Goal: Communication & Community: Answer question/provide support

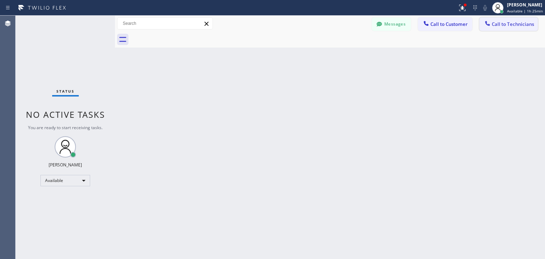
click at [506, 26] on span "Call to Technicians" at bounding box center [512, 24] width 42 height 6
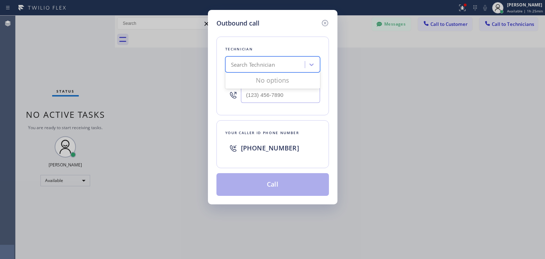
click at [246, 69] on div "Search Technician" at bounding box center [265, 65] width 77 height 12
type input "[PERSON_NAME]"
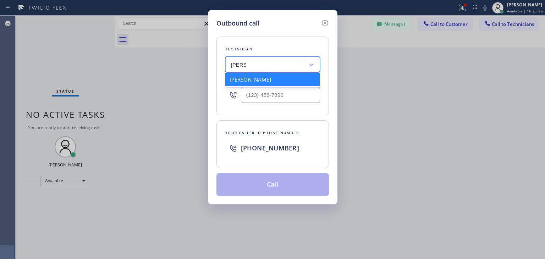
click at [275, 81] on div "[PERSON_NAME]" at bounding box center [272, 79] width 95 height 13
type input "[PHONE_NUMBER]"
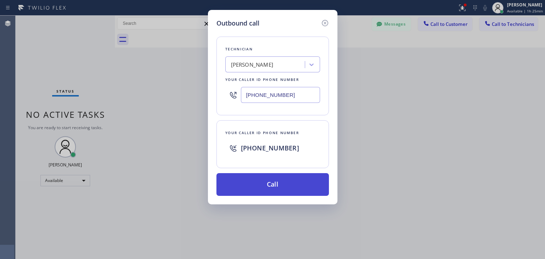
click at [284, 188] on button "Call" at bounding box center [272, 184] width 112 height 23
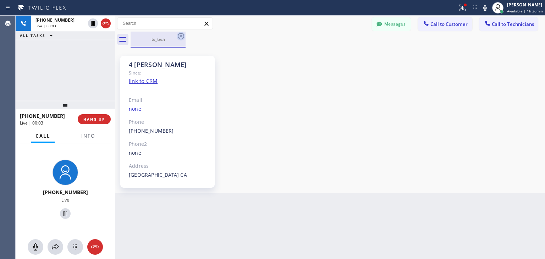
click at [184, 34] on icon at bounding box center [181, 36] width 9 height 9
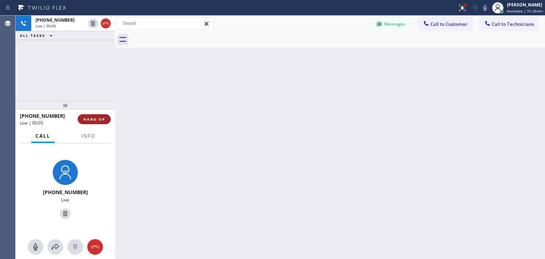
click at [93, 118] on span "HANG UP" at bounding box center [94, 119] width 22 height 5
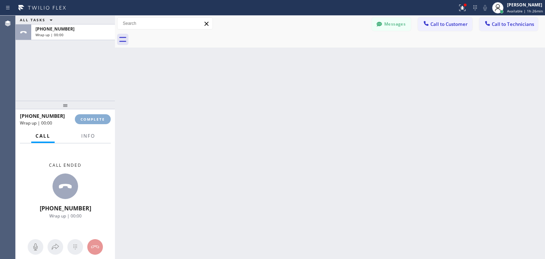
click at [93, 118] on span "COMPLETE" at bounding box center [92, 119] width 24 height 5
click at [396, 258] on html "Status report Issues detected These issues could affect your workflow. Please c…" at bounding box center [272, 129] width 545 height 259
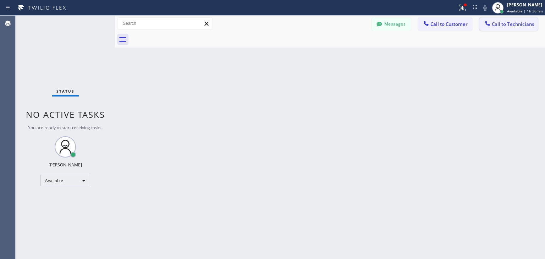
click at [520, 19] on button "Call to Technicians" at bounding box center [508, 23] width 59 height 13
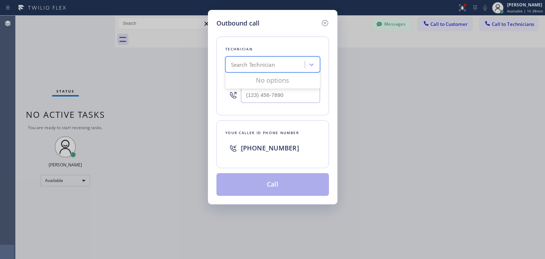
click at [285, 59] on div "Search Technician" at bounding box center [265, 65] width 77 height 12
type input "[PERSON_NAME]"
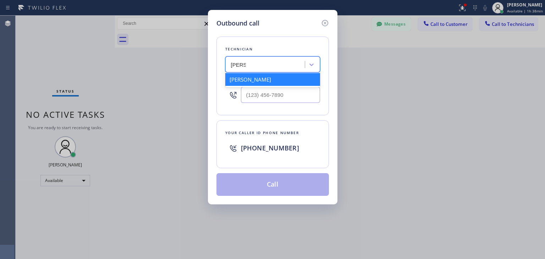
click at [282, 79] on div "[PERSON_NAME]" at bounding box center [272, 79] width 95 height 13
type input "[PHONE_NUMBER]"
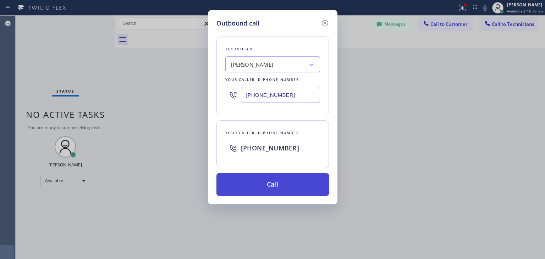
click at [271, 176] on button "Call" at bounding box center [272, 184] width 112 height 23
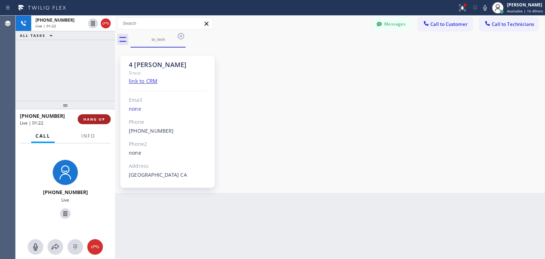
click at [93, 114] on button "HANG UP" at bounding box center [94, 119] width 33 height 10
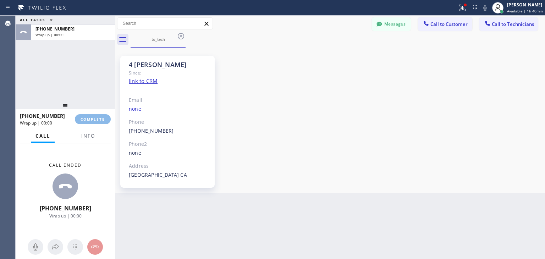
click at [434, 0] on html "Status report Issues detected These issues could affect your workflow. Please c…" at bounding box center [272, 129] width 545 height 259
drag, startPoint x: 461, startPoint y: 32, endPoint x: 460, endPoint y: 26, distance: 6.5
click at [460, 26] on div "Messages Call to Customer Call to Technicians Outbound call Location Membership…" at bounding box center [330, 32] width 430 height 32
click at [460, 26] on span "Call to Customer" at bounding box center [448, 24] width 37 height 6
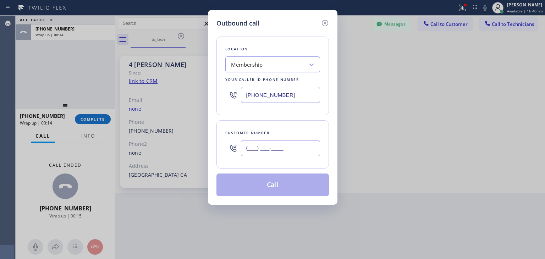
paste input "970) 300-8827"
click at [305, 149] on input "[PHONE_NUMBER]" at bounding box center [280, 148] width 79 height 16
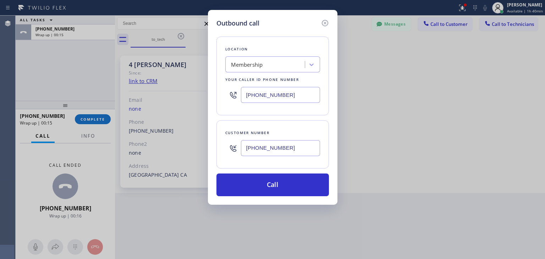
type input "[PHONE_NUMBER]"
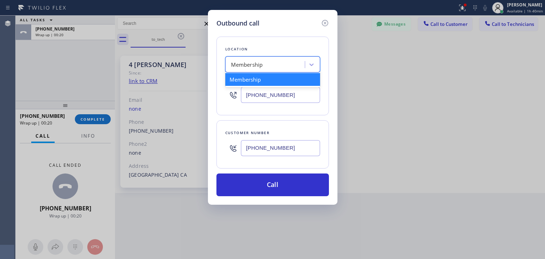
paste input "5 Star Appliance Repair"
type input "5 Star Appliance Repair"
click at [274, 68] on div "Membership 5 Star Appliance Repair" at bounding box center [265, 65] width 77 height 12
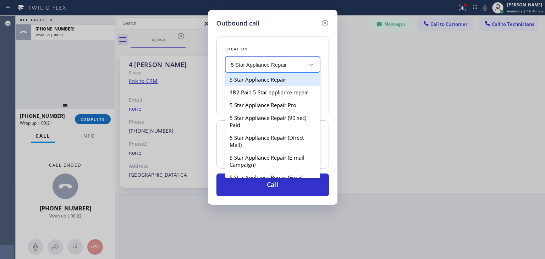
click at [284, 76] on div "5 Star Appliance Repair" at bounding box center [272, 79] width 95 height 13
type input "[PHONE_NUMBER]"
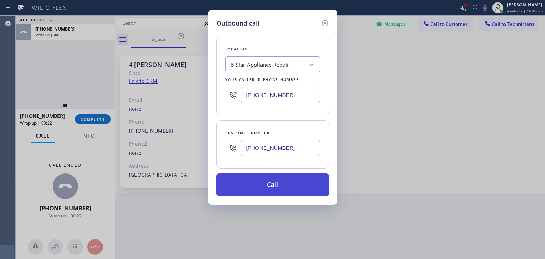
drag, startPoint x: 280, startPoint y: 197, endPoint x: 284, endPoint y: 194, distance: 4.8
click at [284, 194] on div "Outbound call Location 5 Star Appliance Repair Your caller id phone number [PHO…" at bounding box center [272, 107] width 129 height 195
click at [284, 194] on button "Call" at bounding box center [272, 184] width 112 height 23
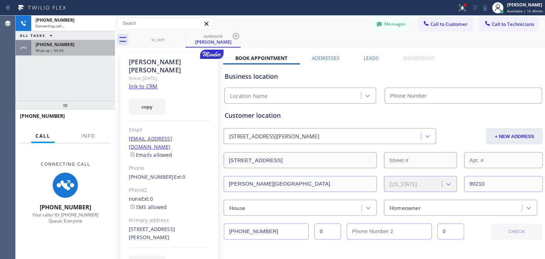
click at [98, 47] on div "[PHONE_NUMBER] Wrap up | 00:24" at bounding box center [71, 48] width 81 height 16
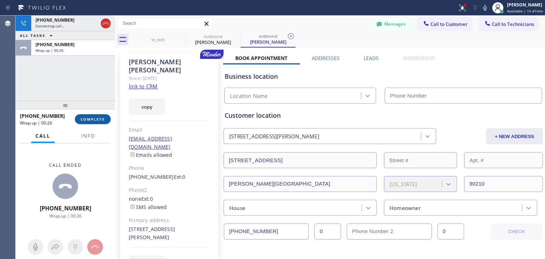
click at [106, 114] on div "[PHONE_NUMBER] Wrap up | 00:26 COMPLETE" at bounding box center [65, 119] width 91 height 18
click at [106, 114] on button "COMPLETE" at bounding box center [93, 119] width 36 height 10
type input "[PHONE_NUMBER]"
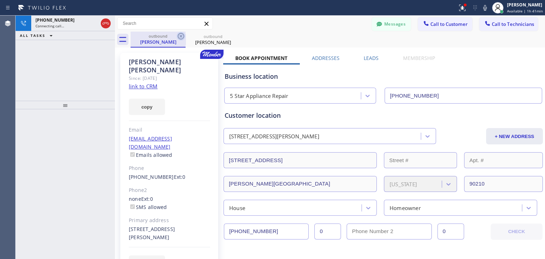
click at [183, 39] on icon at bounding box center [181, 36] width 9 height 9
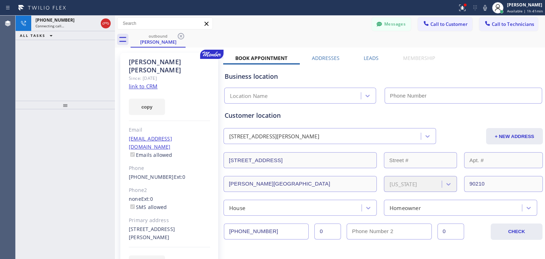
click at [183, 39] on icon at bounding box center [181, 36] width 9 height 9
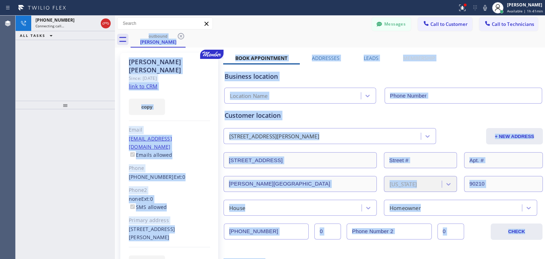
click at [183, 39] on div "outbound [PERSON_NAME]" at bounding box center [337, 40] width 414 height 16
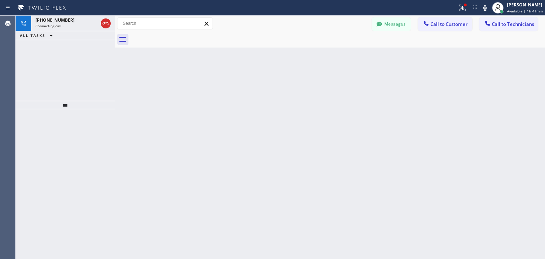
click at [183, 39] on div at bounding box center [337, 40] width 414 height 16
click at [96, 28] on div "[PHONE_NUMBER]" at bounding box center [72, 29] width 75 height 6
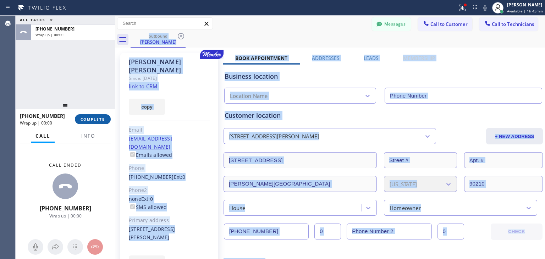
click at [100, 119] on span "COMPLETE" at bounding box center [92, 119] width 24 height 5
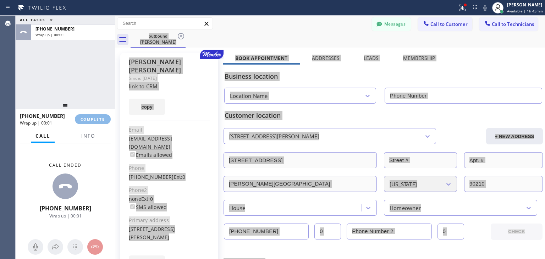
type input "[PHONE_NUMBER]"
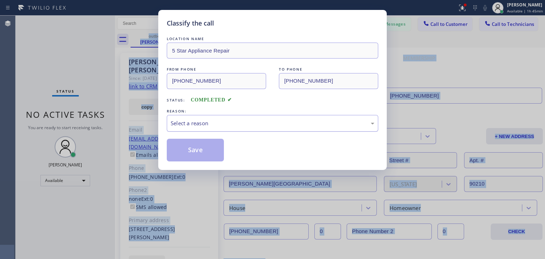
click at [324, 129] on div "Select a reason" at bounding box center [272, 123] width 211 height 17
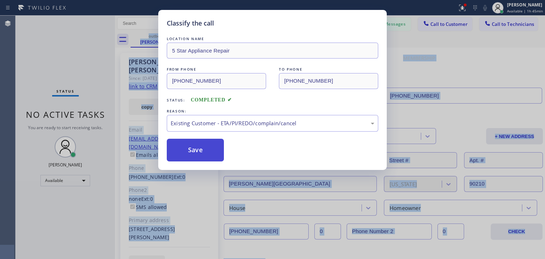
click at [209, 147] on button "Save" at bounding box center [195, 150] width 57 height 23
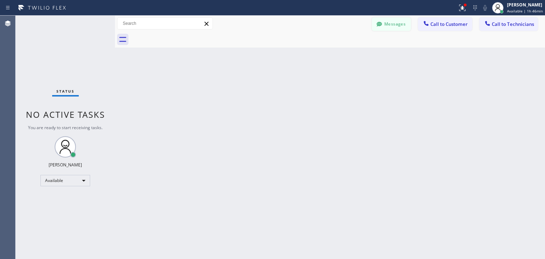
click at [403, 21] on button "Messages" at bounding box center [391, 23] width 39 height 13
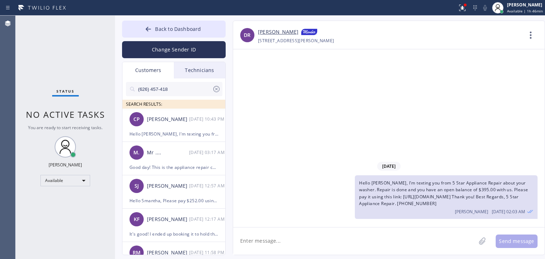
click at [217, 94] on div at bounding box center [216, 90] width 9 height 11
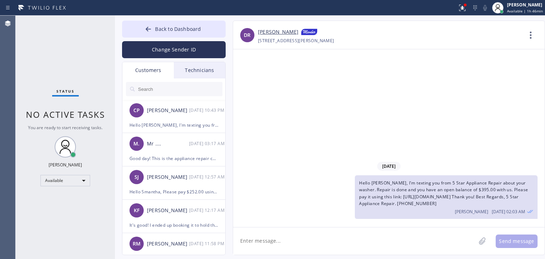
click at [191, 91] on input "text" at bounding box center [179, 89] width 85 height 14
click at [395, 233] on textarea at bounding box center [354, 240] width 243 height 27
click at [478, 239] on textarea "Hello [PERSON_NAME], It's again 5 Star Appliance Repair, this time about your M…" at bounding box center [360, 240] width 255 height 27
click at [373, 250] on textarea "Hello [PERSON_NAME], It's again 5 Star Appliance Repair, this time about your M…" at bounding box center [360, 240] width 255 height 27
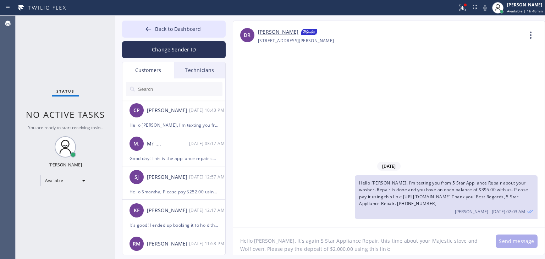
paste textarea "[URL][DOMAIN_NAME]"
click at [448, 243] on textarea "Hello [PERSON_NAME], It's again 5 Star Appliance Repair, this time about your M…" at bounding box center [360, 240] width 255 height 27
drag, startPoint x: 510, startPoint y: 196, endPoint x: 517, endPoint y: 202, distance: 9.3
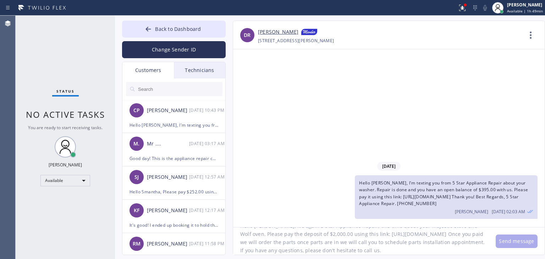
click at [517, 202] on div "Hello [PERSON_NAME], I'm texting you from 5 Star Appliance Repair about your wa…" at bounding box center [446, 197] width 183 height 44
copy span "Thank you! Best Regards, 5 Star Appliance Repair. [PHONE_NUMBER]"
click at [379, 255] on div "Back to Dashboard Change Sender ID Customers Technicians CP [PERSON_NAME] [DATE…" at bounding box center [330, 137] width 430 height 243
click at [388, 250] on textarea "Hello [PERSON_NAME], It's again 5 Star Appliance Repair, this time about your M…" at bounding box center [360, 240] width 255 height 27
paste textarea "Thank you! Best Regards, 5 Star Appliance Repair. [PHONE_NUMBER]"
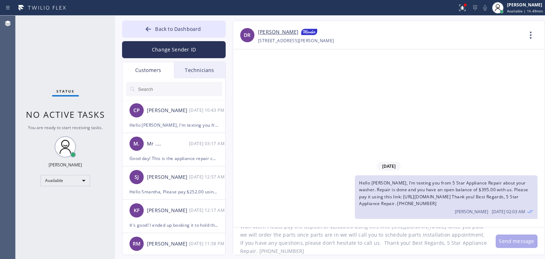
scroll to position [30, 0]
type textarea "Hello [PERSON_NAME], It's again 5 Star Appliance Repair, this time about your M…"
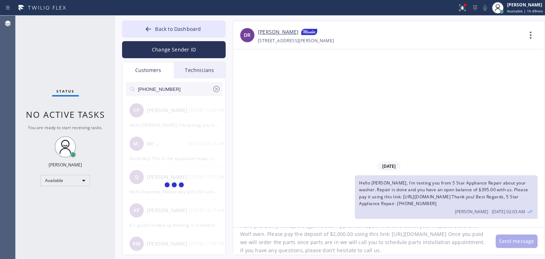
click at [195, 91] on input "[PHONE_NUMBER]" at bounding box center [174, 89] width 75 height 14
click at [195, 91] on input "(970) 300-882" at bounding box center [174, 89] width 75 height 14
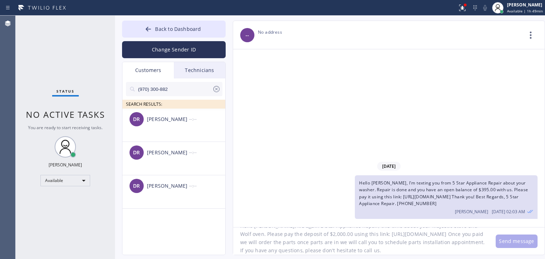
type input "(970) 300-882"
click at [182, 122] on div "[PERSON_NAME]" at bounding box center [168, 119] width 42 height 8
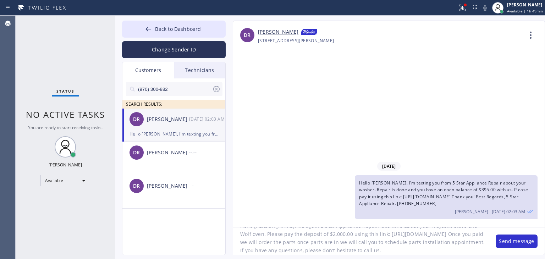
click at [395, 242] on textarea "Hello [PERSON_NAME], It's again 5 Star Appliance Repair, this time about your M…" at bounding box center [360, 240] width 255 height 27
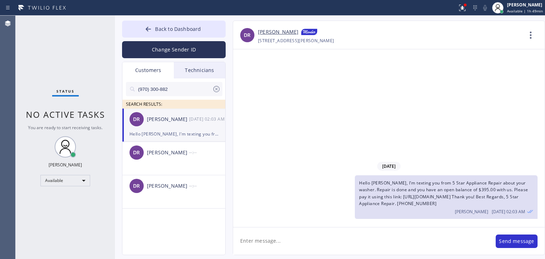
scroll to position [0, 0]
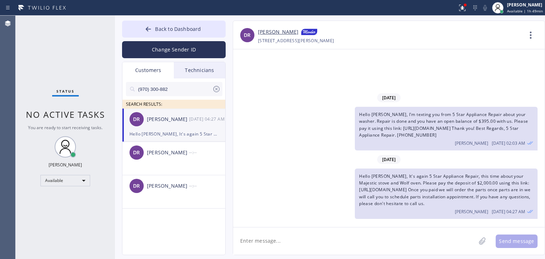
drag, startPoint x: 512, startPoint y: 119, endPoint x: 514, endPoint y: 128, distance: 9.1
click at [514, 128] on div "Hello [PERSON_NAME], I'm texting you from 5 Star Appliance Repair about your wa…" at bounding box center [446, 129] width 183 height 44
copy span "Thank you! Best Regards, 5 Star Appliance Repair. [PHONE_NUMBER]"
paste textarea "Thank you! Best Regards, 5 Star Appliance Repair. [PHONE_NUMBER]"
type textarea "Thank you! Best Regards, 5 Star Appliance Repair. [PHONE_NUMBER]"
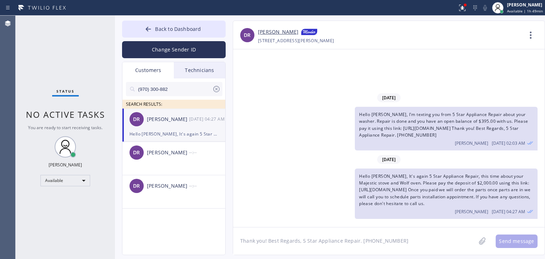
click at [373, 241] on textarea "Thank you! Best Regards, 5 Star Appliance Repair. [PHONE_NUMBER]" at bounding box center [354, 240] width 243 height 27
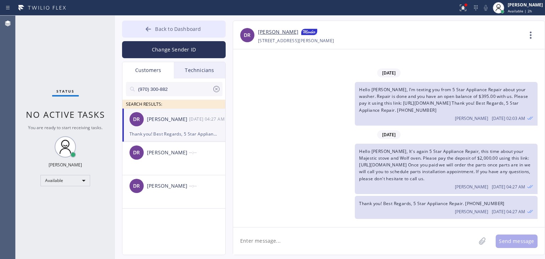
click at [198, 33] on button "Back to Dashboard" at bounding box center [174, 29] width 104 height 17
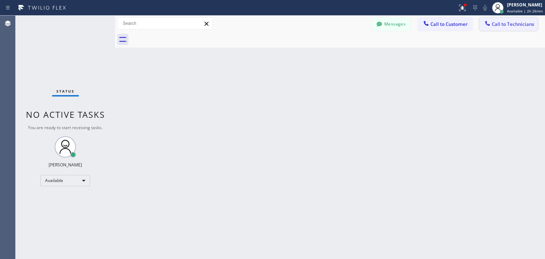
click at [515, 19] on button "Call to Technicians" at bounding box center [508, 23] width 59 height 13
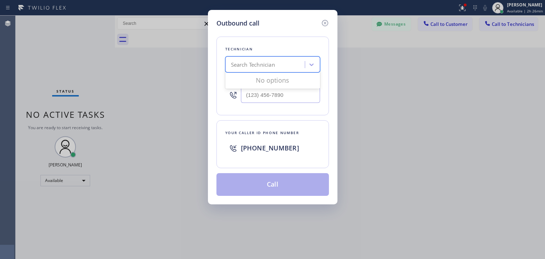
click at [242, 71] on div "Search Technician" at bounding box center [272, 64] width 95 height 16
click at [247, 63] on input "[PERSON_NAME]" at bounding box center [242, 65] width 22 height 6
type input "[PERSON_NAME]"
click at [293, 84] on div "[PERSON_NAME] Eranosyan" at bounding box center [272, 79] width 95 height 13
type input "[PHONE_NUMBER]"
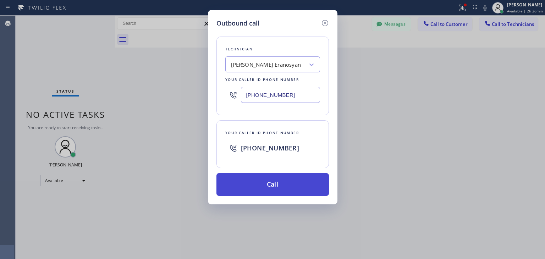
click at [316, 187] on button "Call" at bounding box center [272, 184] width 112 height 23
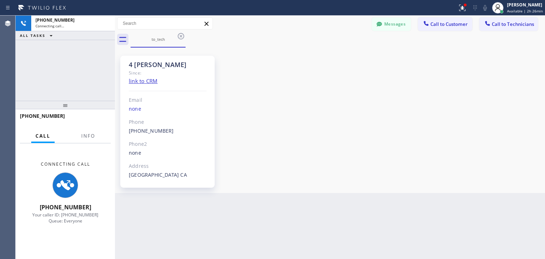
scroll to position [72, 0]
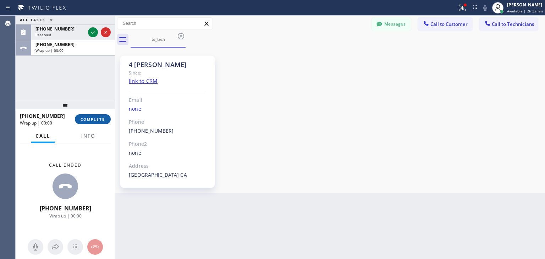
click at [98, 115] on button "COMPLETE" at bounding box center [93, 119] width 36 height 10
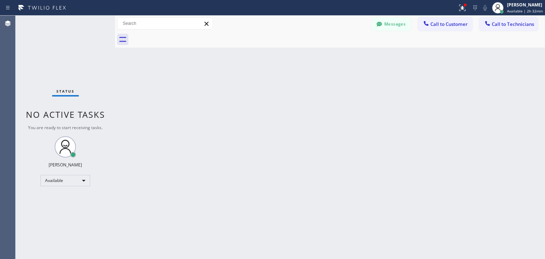
click at [443, 31] on div "Messages Call to Customer Call to Technicians Outbound call Location 5 Star App…" at bounding box center [330, 24] width 430 height 16
click at [447, 29] on button "Call to Customer" at bounding box center [445, 23] width 54 height 13
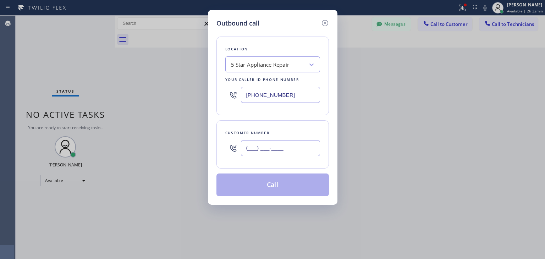
paste input "925) 789-0667"
click at [273, 140] on input "[PHONE_NUMBER]" at bounding box center [280, 148] width 79 height 16
type input "[PHONE_NUMBER]"
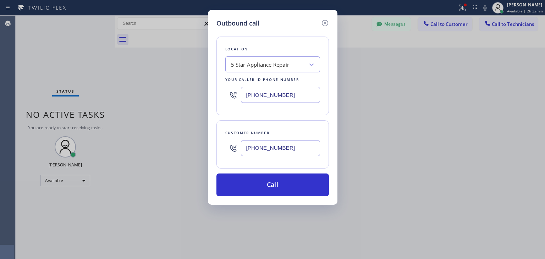
click at [274, 71] on div "5 Star Appliance Repair" at bounding box center [272, 64] width 95 height 16
click at [255, 66] on input "viking techs online" at bounding box center [253, 65] width 44 height 6
click at [245, 66] on input "viking techs online" at bounding box center [253, 65] width 44 height 6
click at [259, 66] on input "vikingtechs online" at bounding box center [252, 65] width 43 height 6
type input "[DOMAIN_NAME]"
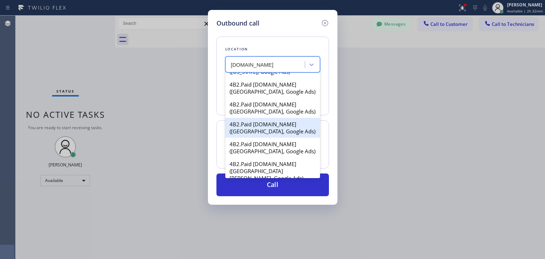
scroll to position [55, 0]
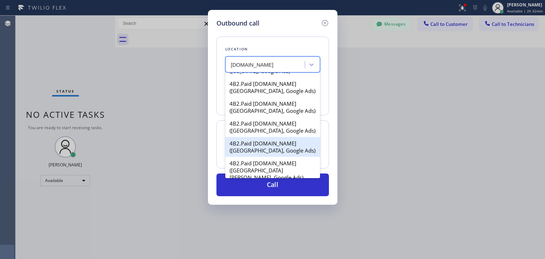
click at [275, 137] on div "4B2.Paid [DOMAIN_NAME] ([GEOGRAPHIC_DATA], Google Ads)" at bounding box center [272, 147] width 95 height 20
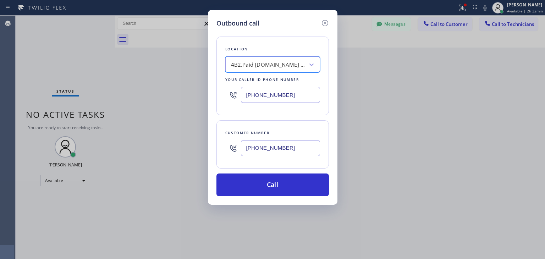
click at [291, 70] on div "4B2.Paid [DOMAIN_NAME] ([GEOGRAPHIC_DATA], Google Ads)" at bounding box center [265, 65] width 77 height 12
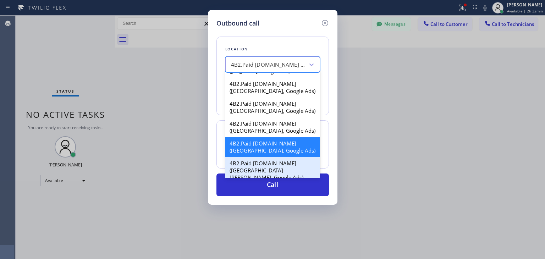
click at [296, 169] on div "4B2.Paid [DOMAIN_NAME] ([GEOGRAPHIC_DATA][PERSON_NAME], Google Ads)" at bounding box center [272, 170] width 95 height 27
type input "[PHONE_NUMBER]"
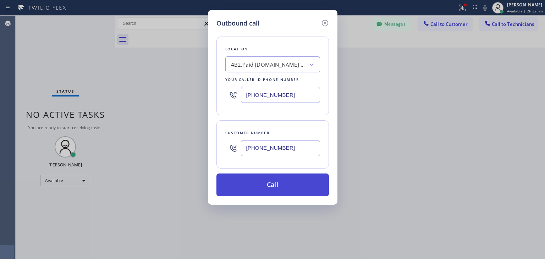
click at [295, 192] on button "Call" at bounding box center [272, 184] width 112 height 23
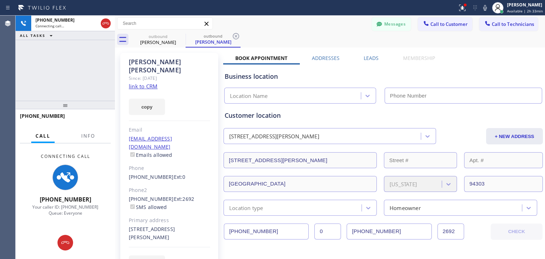
type input "[PHONE_NUMBER]"
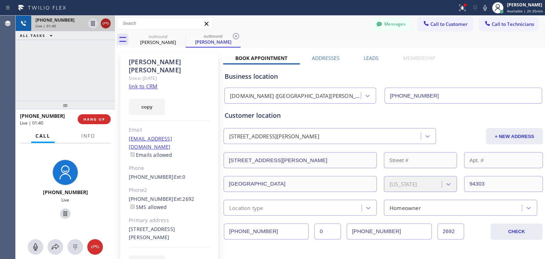
click at [102, 24] on icon at bounding box center [105, 23] width 9 height 9
click at [85, 24] on div "Live | 01:40" at bounding box center [60, 25] width 50 height 5
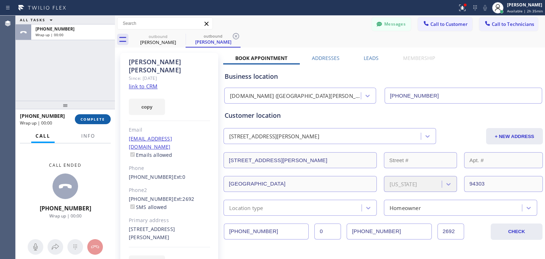
click at [101, 122] on button "COMPLETE" at bounding box center [93, 119] width 36 height 10
click at [180, 40] on icon at bounding box center [181, 36] width 9 height 9
click at [180, 40] on div "Classify the call LOCATION NAME Viking Repair Service FROM PHONE [PHONE_NUMBER]…" at bounding box center [280, 137] width 529 height 243
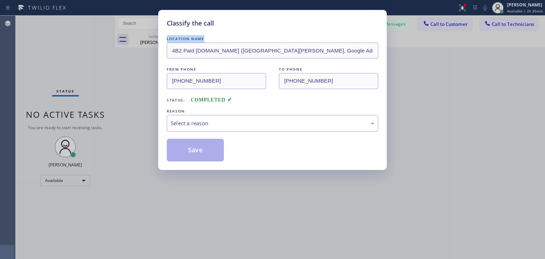
click at [180, 40] on div "LOCATION NAME" at bounding box center [272, 38] width 211 height 7
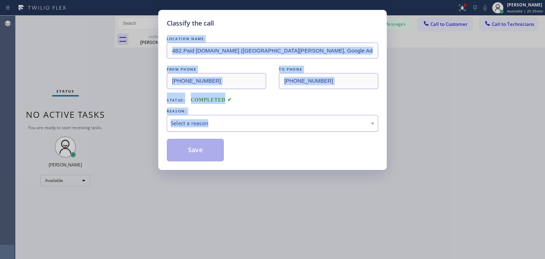
drag, startPoint x: 180, startPoint y: 40, endPoint x: 248, endPoint y: 116, distance: 102.2
click at [248, 116] on div "LOCATION NAME 4B2.Paid [DOMAIN_NAME] ([GEOGRAPHIC_DATA][PERSON_NAME], Google Ad…" at bounding box center [272, 98] width 211 height 126
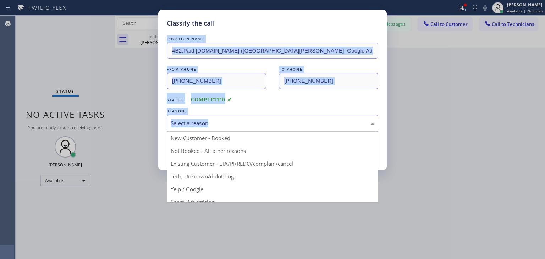
click at [248, 116] on div "Select a reason" at bounding box center [272, 123] width 211 height 17
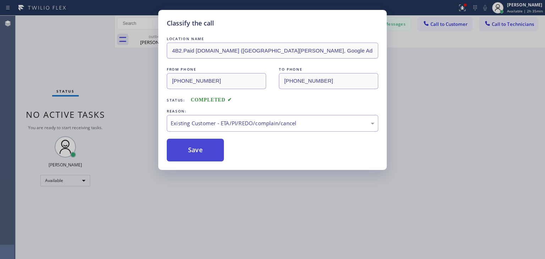
drag, startPoint x: 254, startPoint y: 165, endPoint x: 209, endPoint y: 156, distance: 45.5
click at [209, 156] on button "Save" at bounding box center [195, 150] width 57 height 23
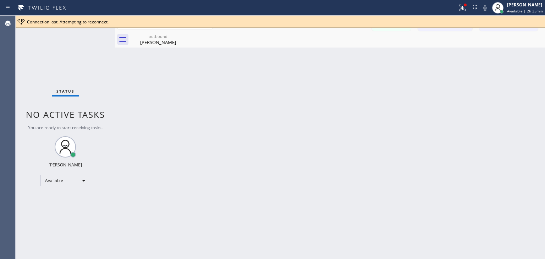
drag, startPoint x: 529, startPoint y: 28, endPoint x: 256, endPoint y: 73, distance: 276.0
click at [256, 73] on div "Back to Dashboard Change Sender ID Customers Technicians (970) 300-882 SEARCH R…" at bounding box center [330, 137] width 430 height 243
click at [513, 30] on button "Call to Technicians" at bounding box center [508, 23] width 59 height 13
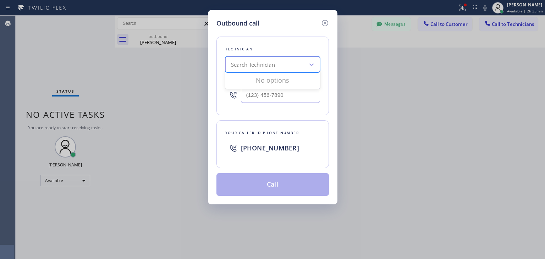
click at [304, 63] on div "Search Technician" at bounding box center [265, 65] width 77 height 12
type input "[PERSON_NAME]"
click at [282, 80] on div "[PERSON_NAME]" at bounding box center [272, 79] width 95 height 13
type input "[PHONE_NUMBER]"
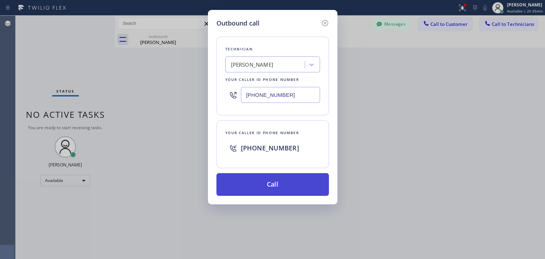
click at [285, 178] on button "Call" at bounding box center [272, 184] width 112 height 23
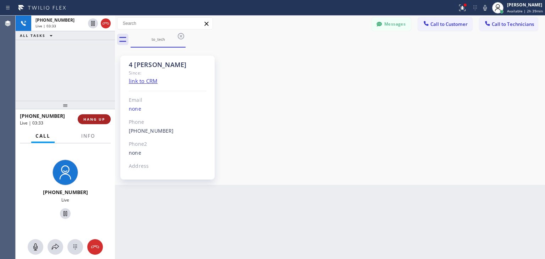
click at [105, 116] on button "HANG UP" at bounding box center [94, 119] width 33 height 10
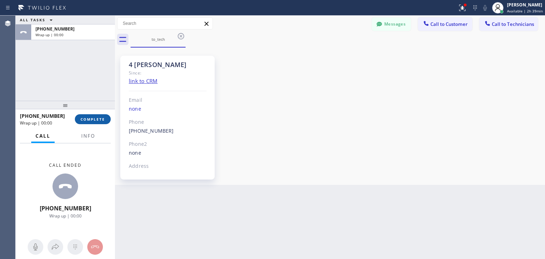
click at [105, 116] on button "COMPLETE" at bounding box center [93, 119] width 36 height 10
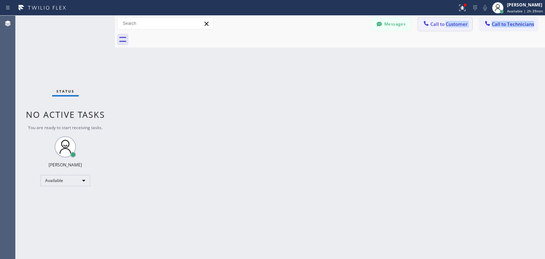
drag, startPoint x: 441, startPoint y: 34, endPoint x: 452, endPoint y: 21, distance: 17.3
click at [452, 21] on div "Messages Call to Customer Call to Technicians Outbound call Location [DOMAIN_NA…" at bounding box center [330, 32] width 430 height 32
click at [452, 21] on span "Call to Customer" at bounding box center [448, 24] width 37 height 6
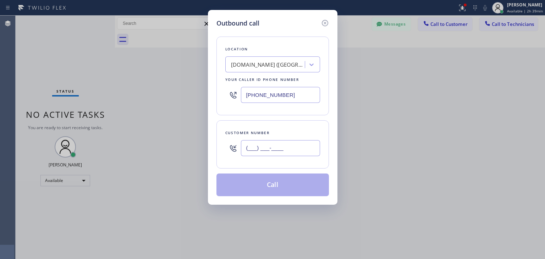
paste input "925) 789-0667"
click at [293, 150] on input "[PHONE_NUMBER]" at bounding box center [280, 148] width 79 height 16
type input "[PHONE_NUMBER]"
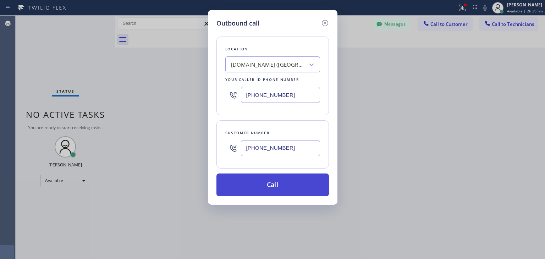
click at [267, 173] on div "Location [DOMAIN_NAME] ([GEOGRAPHIC_DATA][PERSON_NAME], Google Ads) Your caller…" at bounding box center [272, 112] width 112 height 168
click at [267, 173] on button "Call" at bounding box center [272, 184] width 112 height 23
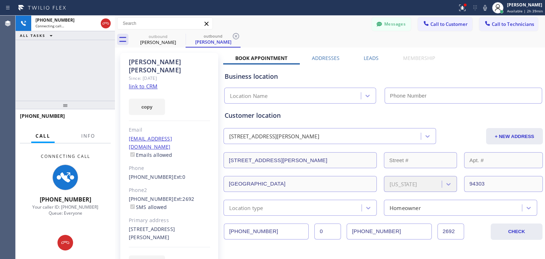
type input "[PHONE_NUMBER]"
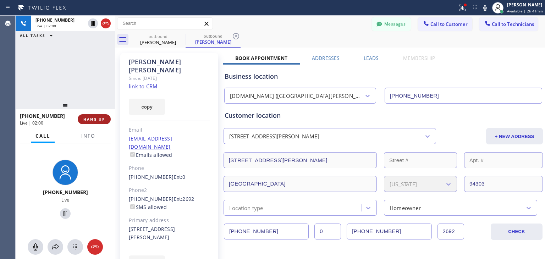
click at [98, 119] on span "HANG UP" at bounding box center [94, 119] width 22 height 5
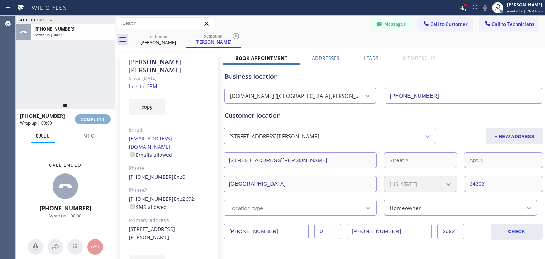
click at [98, 119] on span "COMPLETE" at bounding box center [92, 119] width 24 height 5
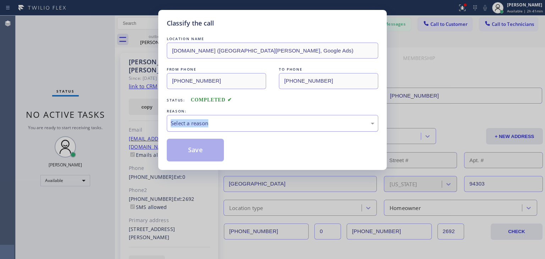
drag, startPoint x: 242, startPoint y: 113, endPoint x: 248, endPoint y: 130, distance: 17.9
click at [248, 130] on div "REASON: Select a reason" at bounding box center [272, 119] width 211 height 24
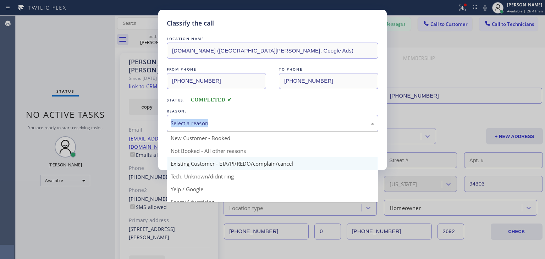
drag, startPoint x: 248, startPoint y: 130, endPoint x: 271, endPoint y: 166, distance: 41.8
click at [271, 132] on div "Select a reason New Customer - Booked Not Booked - All other reasons Existing C…" at bounding box center [272, 123] width 211 height 17
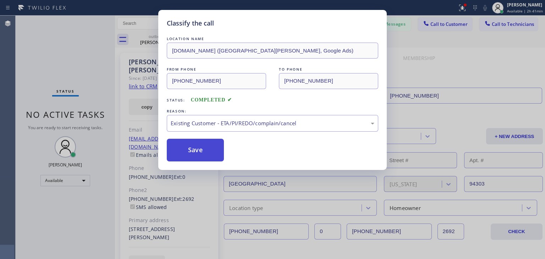
drag, startPoint x: 271, startPoint y: 166, endPoint x: 205, endPoint y: 151, distance: 66.9
click at [205, 151] on button "Save" at bounding box center [195, 150] width 57 height 23
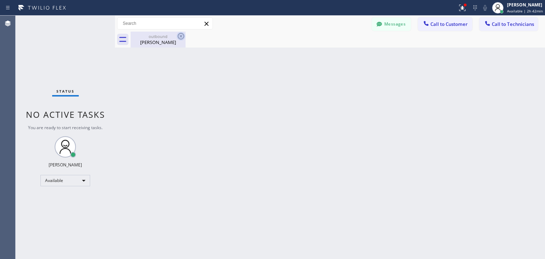
click at [180, 36] on icon at bounding box center [181, 36] width 6 height 6
click at [490, 18] on button "Call to Technicians" at bounding box center [508, 23] width 59 height 13
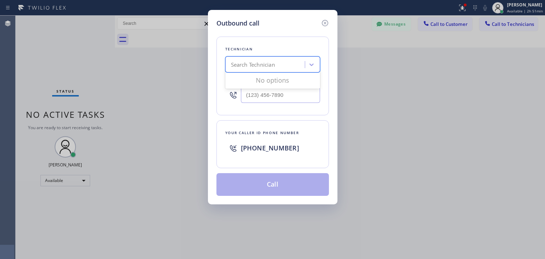
click at [252, 57] on div "Search Technician" at bounding box center [272, 64] width 95 height 16
type input "[PERSON_NAME]"
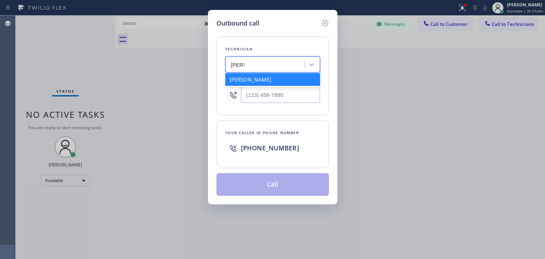
click at [294, 79] on div "[PERSON_NAME]" at bounding box center [272, 79] width 95 height 13
type input "[PHONE_NUMBER]"
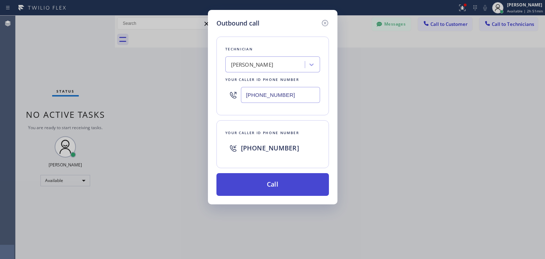
click at [277, 178] on button "Call" at bounding box center [272, 184] width 112 height 23
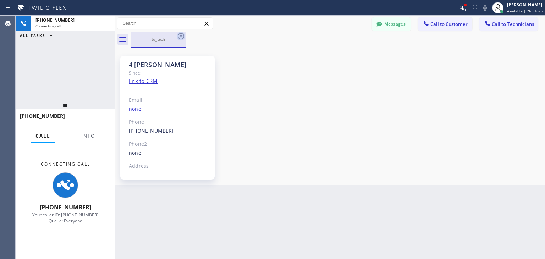
click at [180, 37] on icon at bounding box center [181, 36] width 9 height 9
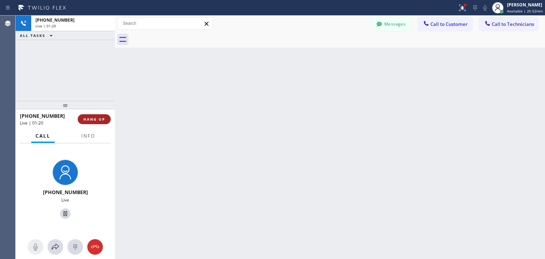
click at [98, 121] on span "HANG UP" at bounding box center [94, 119] width 22 height 5
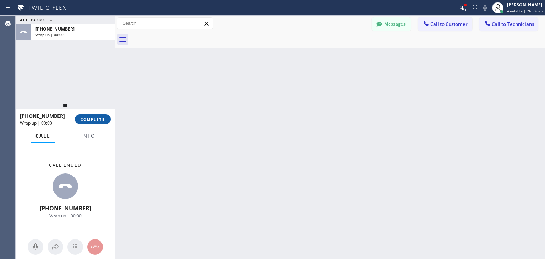
click at [107, 118] on button "COMPLETE" at bounding box center [93, 119] width 36 height 10
